Goal: Transaction & Acquisition: Obtain resource

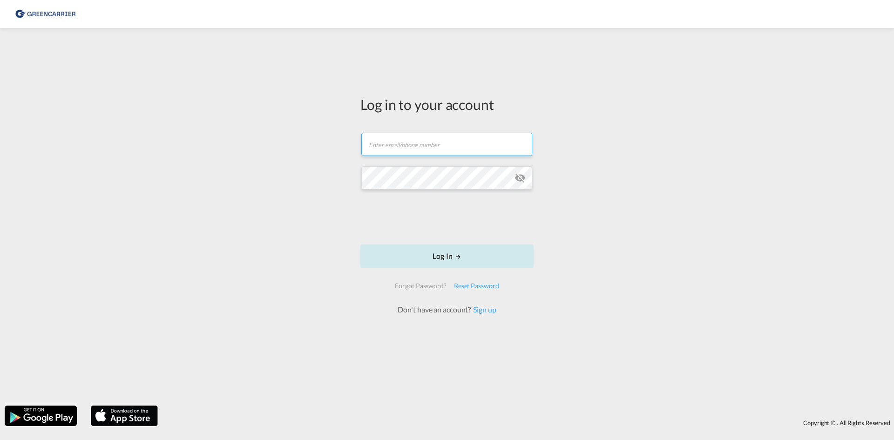
type input "[EMAIL_ADDRESS][DOMAIN_NAME]"
click at [469, 257] on button "Log In" at bounding box center [446, 255] width 173 height 23
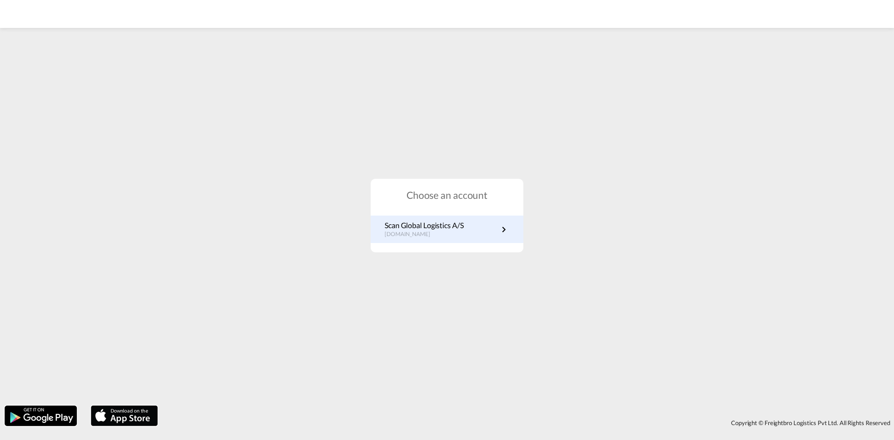
click at [480, 234] on link "Scan Global Logistics A/S [DOMAIN_NAME]" at bounding box center [447, 229] width 125 height 18
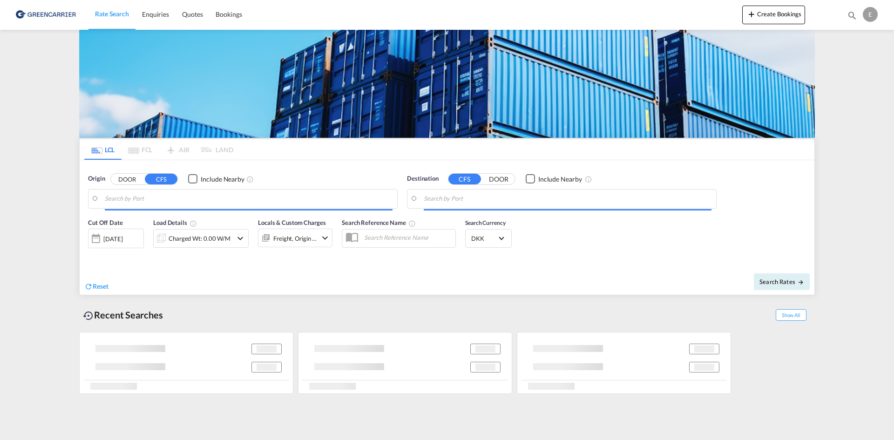
type input "DK-5610, Assens"
type input "Shanghai, SH, CNSHA"
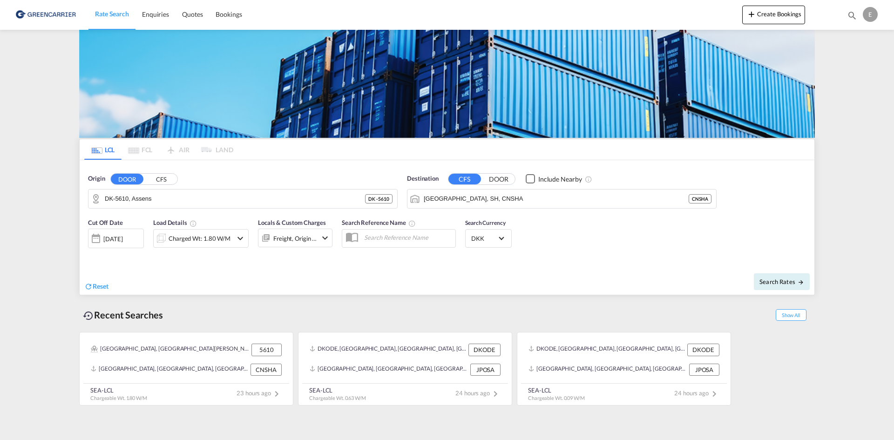
click at [245, 242] on md-icon "icon-chevron-down" at bounding box center [240, 238] width 11 height 11
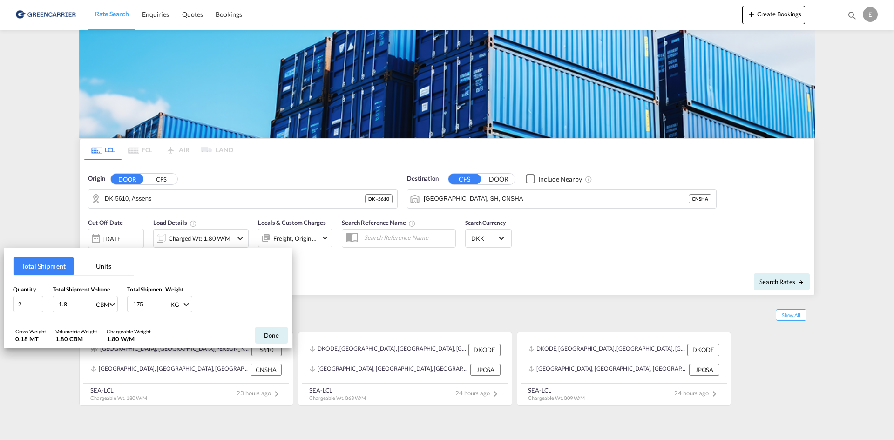
drag, startPoint x: 71, startPoint y: 303, endPoint x: 44, endPoint y: 303, distance: 26.5
click at [48, 303] on div "Quantity 2 Total Shipment Volume 1.8 CBM CBM CFT Total Shipment Weight 175 KG K…" at bounding box center [148, 299] width 270 height 28
type input "5.28"
drag, startPoint x: 156, startPoint y: 300, endPoint x: 89, endPoint y: 302, distance: 67.1
click at [95, 300] on div "Quantity 2 Total Shipment Volume 5.28 CBM CBM CFT Total Shipment Weight 175 KG …" at bounding box center [148, 299] width 270 height 28
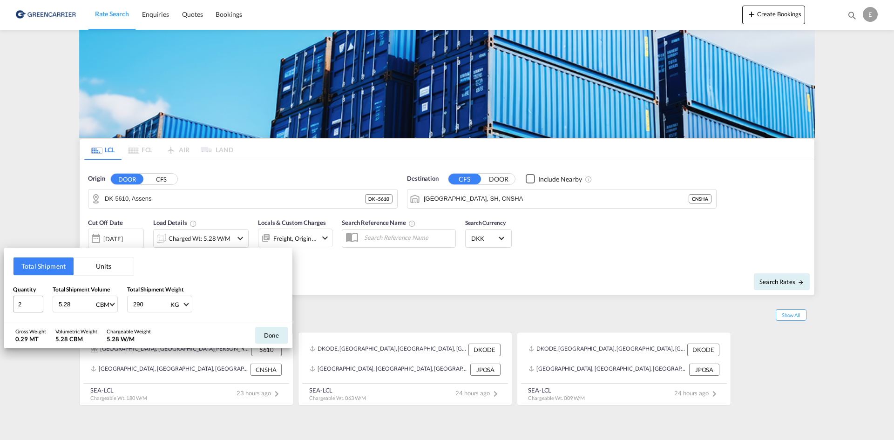
type input "290"
click at [17, 303] on input "2" at bounding box center [28, 304] width 30 height 17
drag, startPoint x: -8, startPoint y: 303, endPoint x: -29, endPoint y: 303, distance: 21.4
click at [0, 303] on html "Rate Search Enquiries Quotes Bookings Rate Search Enquiries" at bounding box center [447, 220] width 894 height 440
type input "4"
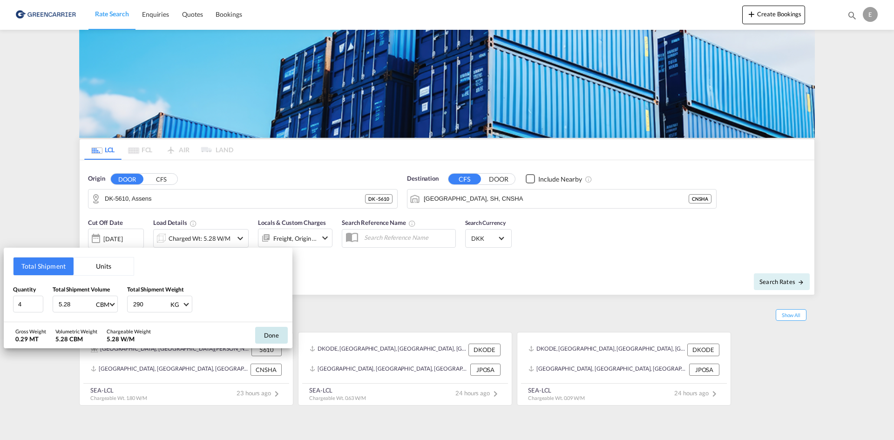
click at [271, 335] on button "Done" at bounding box center [271, 335] width 33 height 17
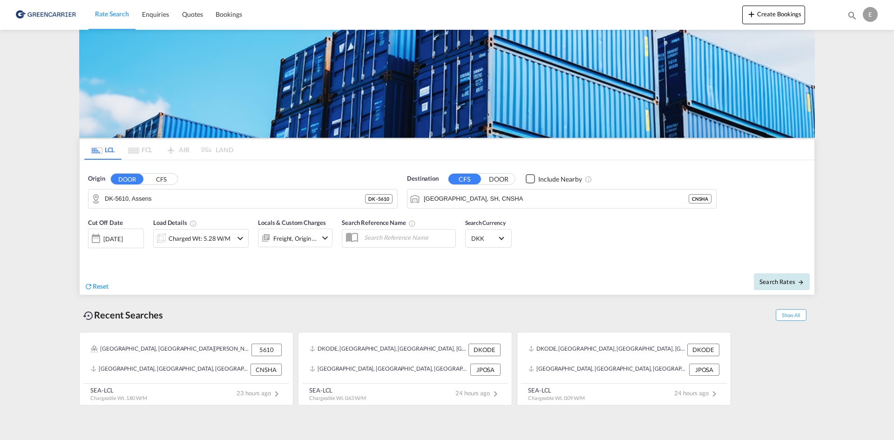
click at [776, 282] on span "Search Rates" at bounding box center [781, 281] width 45 height 7
type input "5610 to CNSHA / 13 Aug 2025"
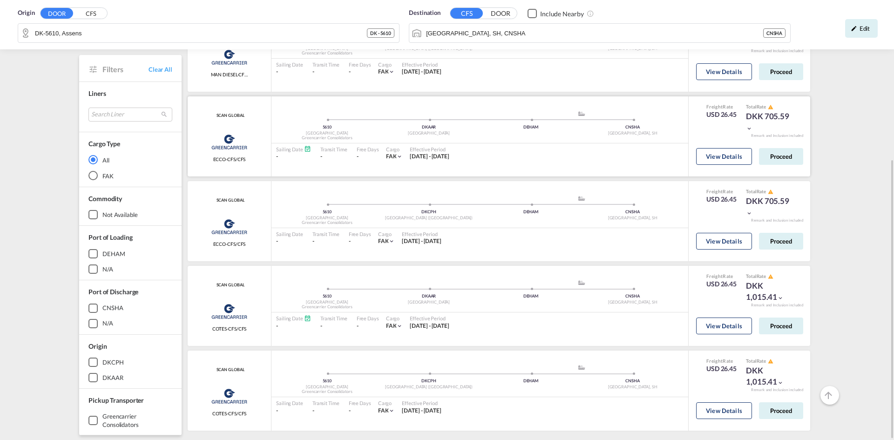
scroll to position [288, 0]
